Goal: Transaction & Acquisition: Purchase product/service

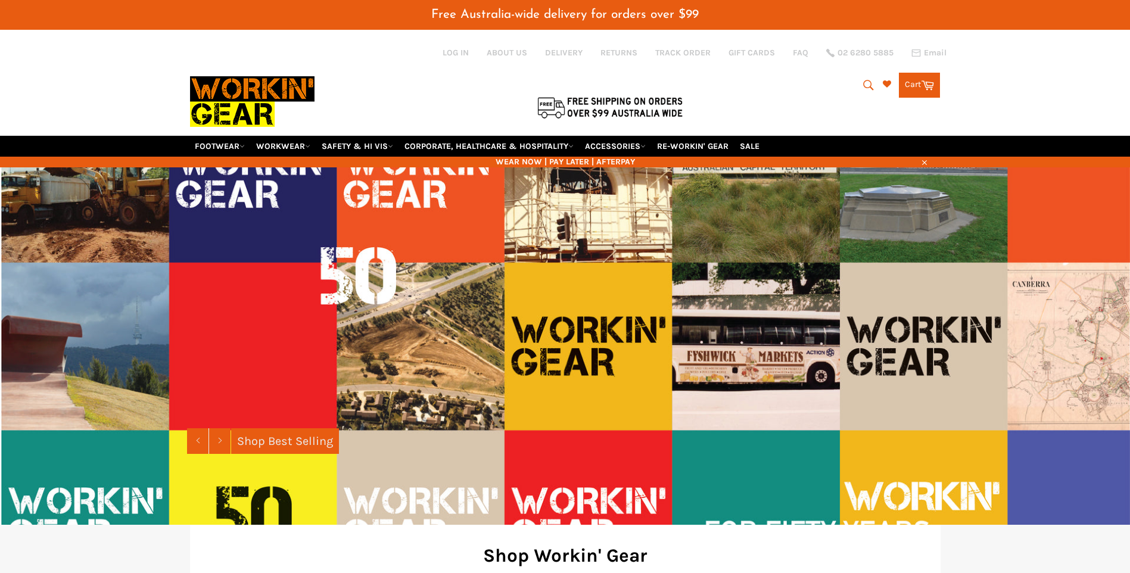
scroll to position [417, 0]
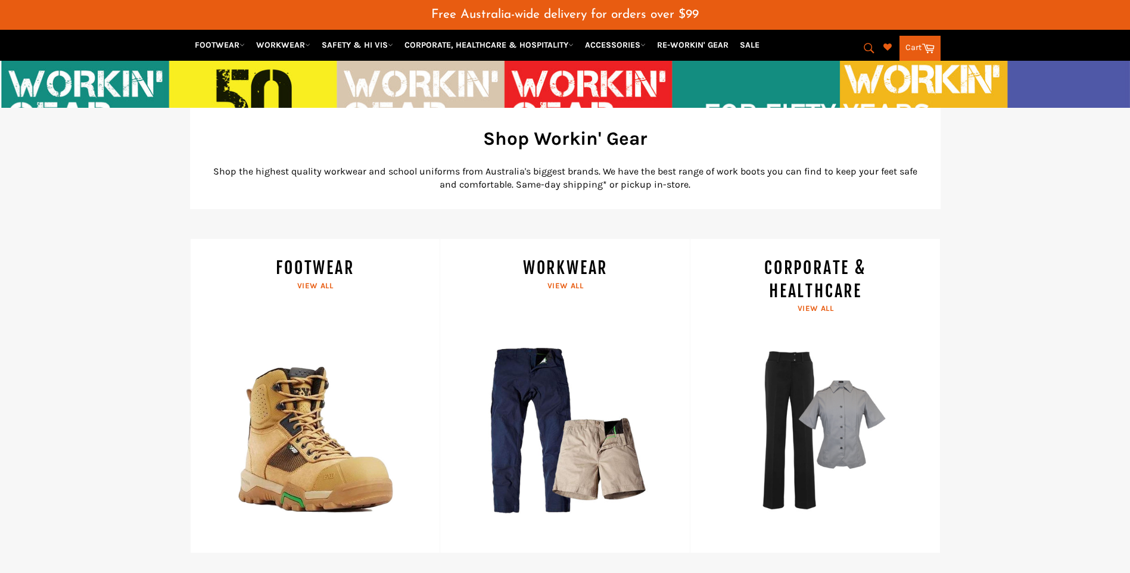
click at [294, 285] on link "FOOTWEAR View all" at bounding box center [315, 396] width 250 height 315
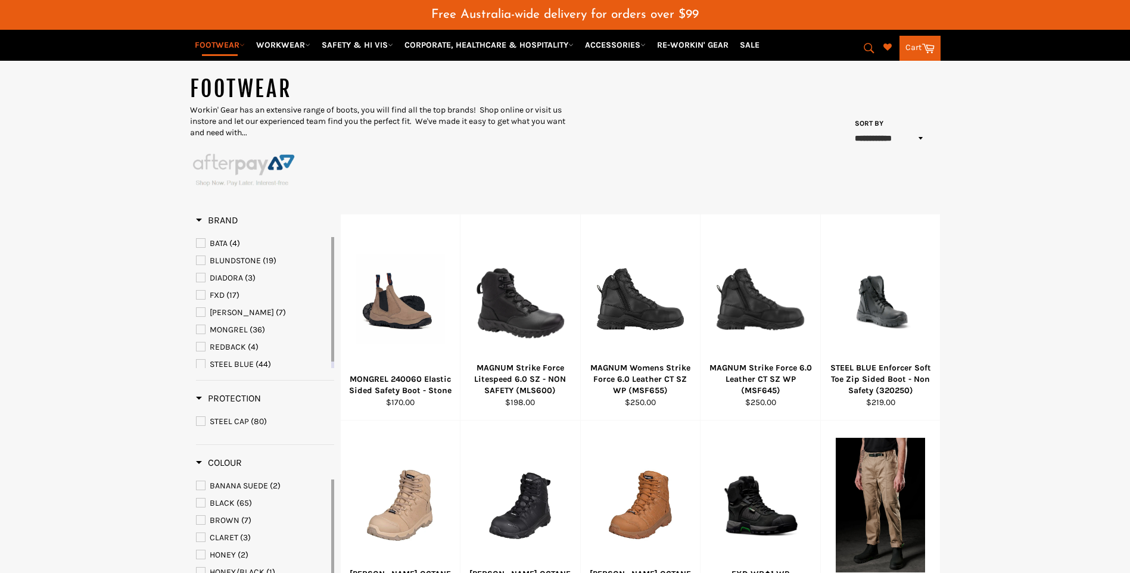
scroll to position [119, 0]
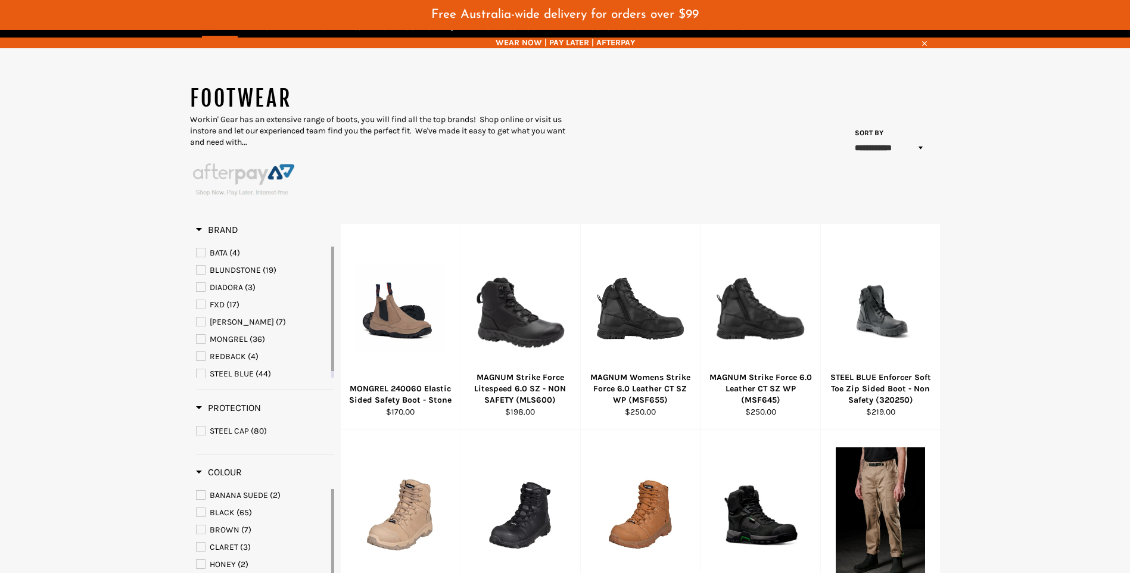
click at [198, 376] on div "BATA (4) BLUNDSTONE (19) DIADORA (3) FXD (17) [PERSON_NAME] (7) MONGREL (36) RE…" at bounding box center [262, 316] width 133 height 138
click at [199, 366] on span "STEEL BLUE" at bounding box center [201, 368] width 8 height 8
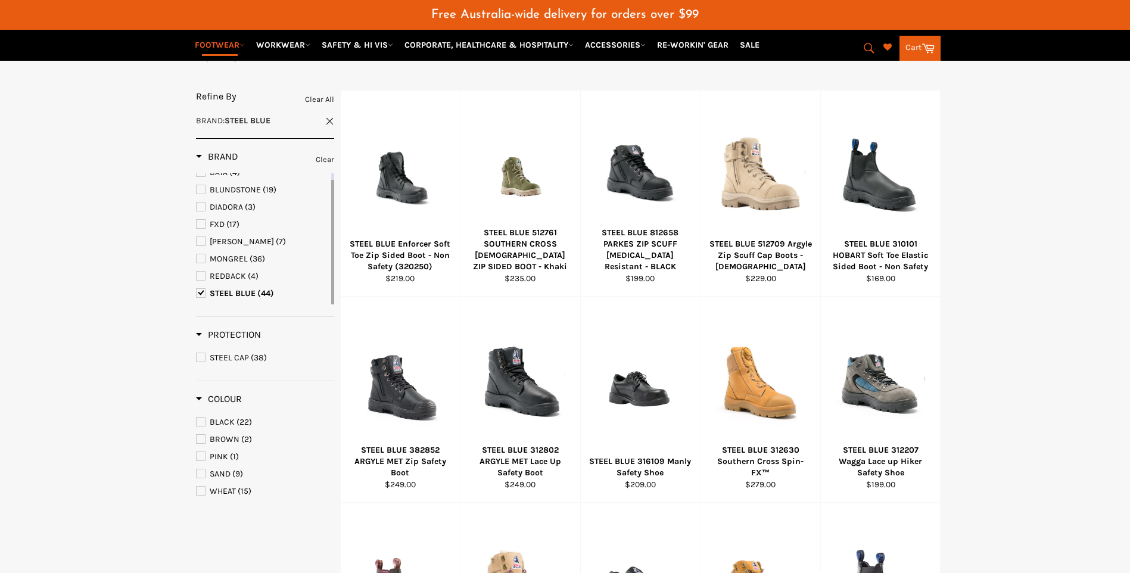
scroll to position [179, 0]
